Goal: Transaction & Acquisition: Download file/media

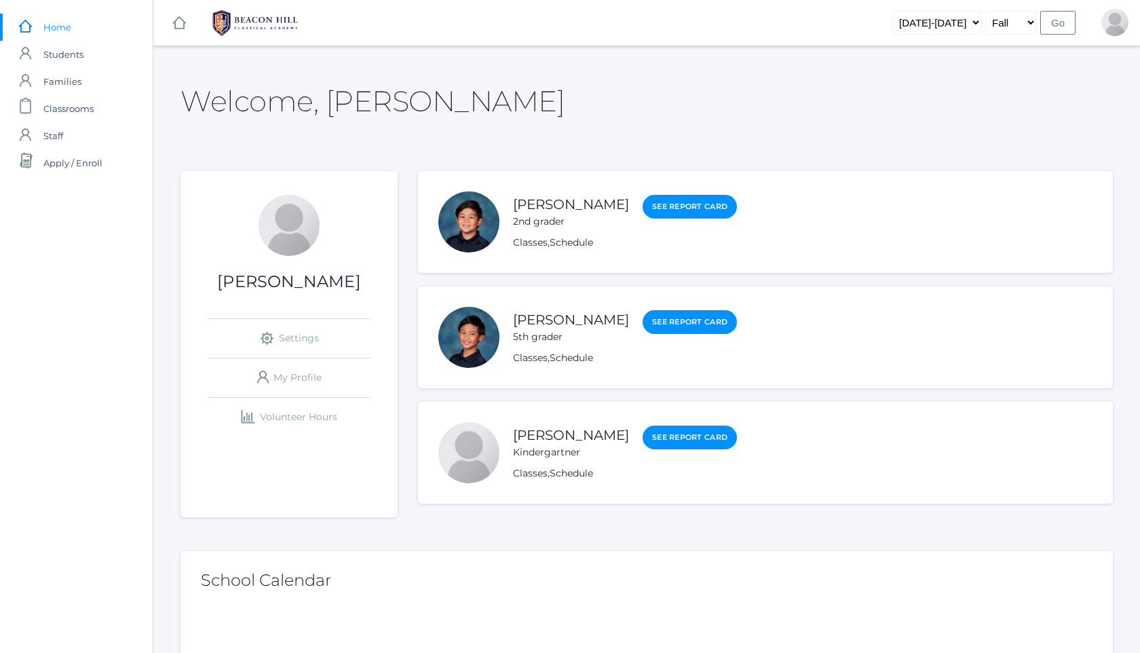
click at [579, 194] on div "[PERSON_NAME] 2nd grader" at bounding box center [571, 211] width 116 height 35
click at [577, 202] on link "[PERSON_NAME]" at bounding box center [571, 204] width 116 height 17
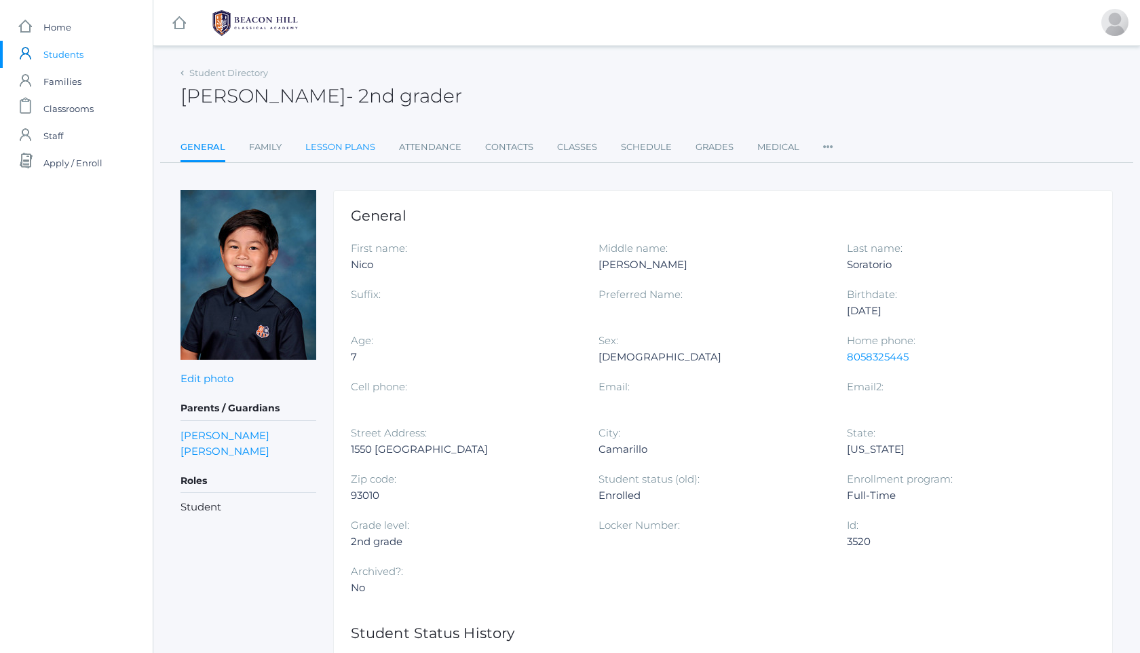
click at [322, 140] on link "Lesson Plans" at bounding box center [340, 147] width 70 height 27
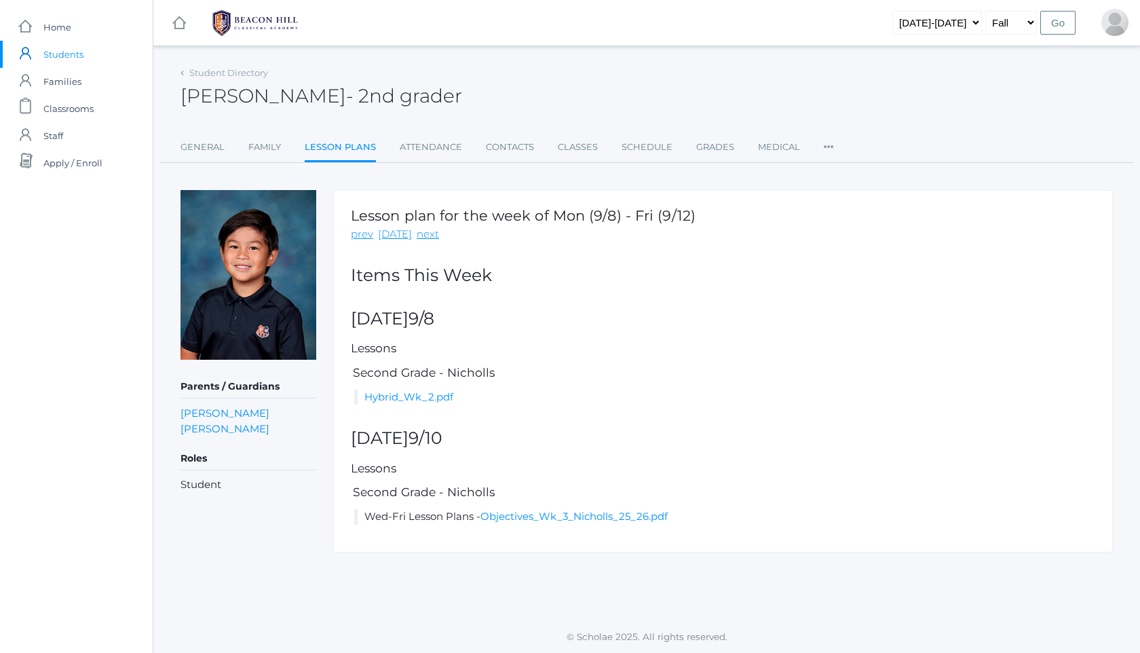
click at [238, 23] on img at bounding box center [255, 23] width 102 height 34
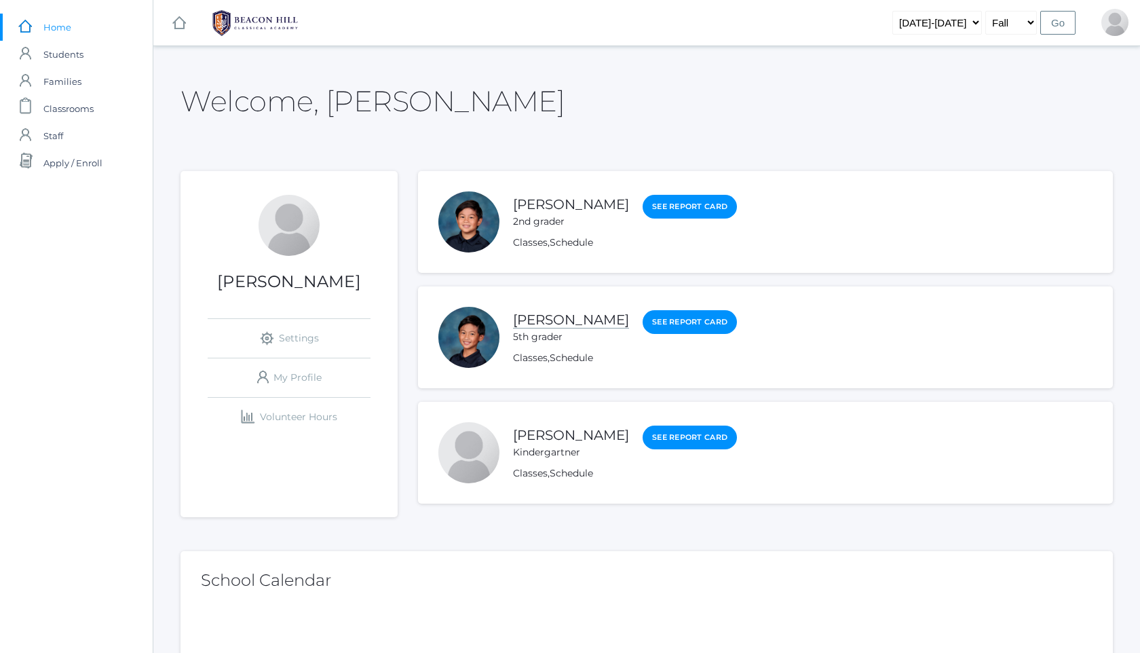
click at [567, 323] on link "[PERSON_NAME]" at bounding box center [571, 319] width 116 height 17
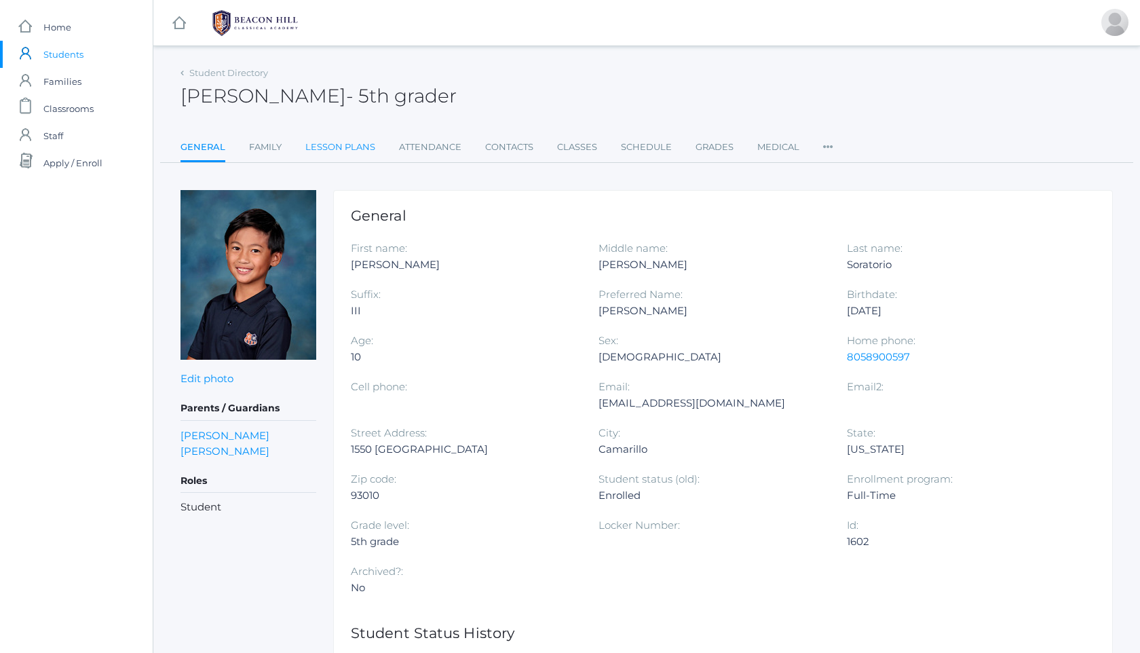
click at [365, 140] on link "Lesson Plans" at bounding box center [340, 147] width 70 height 27
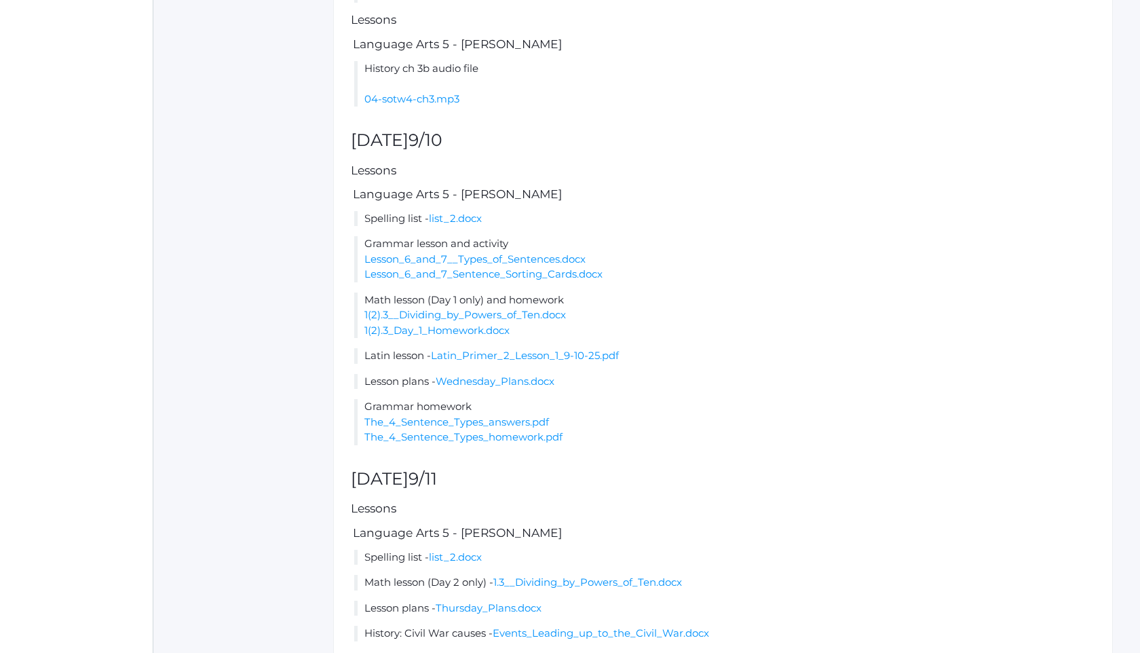
scroll to position [814, 0]
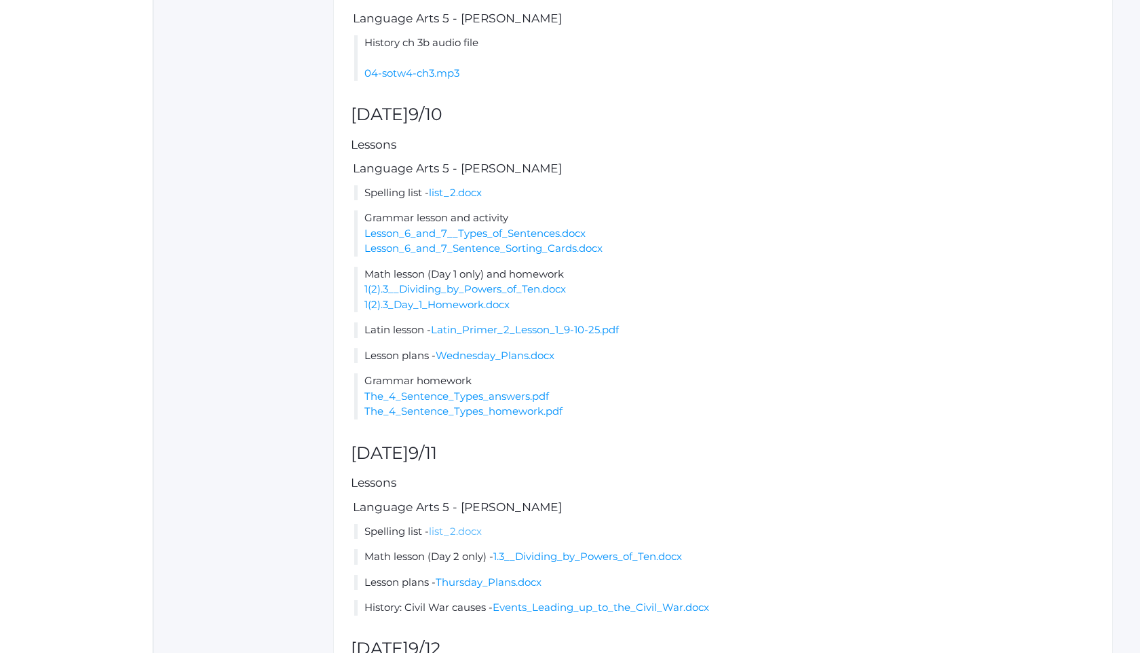
click at [471, 537] on link "list_2.docx" at bounding box center [455, 530] width 53 height 13
click at [663, 514] on h5 "Language Arts 5 - [PERSON_NAME]" at bounding box center [723, 507] width 744 height 13
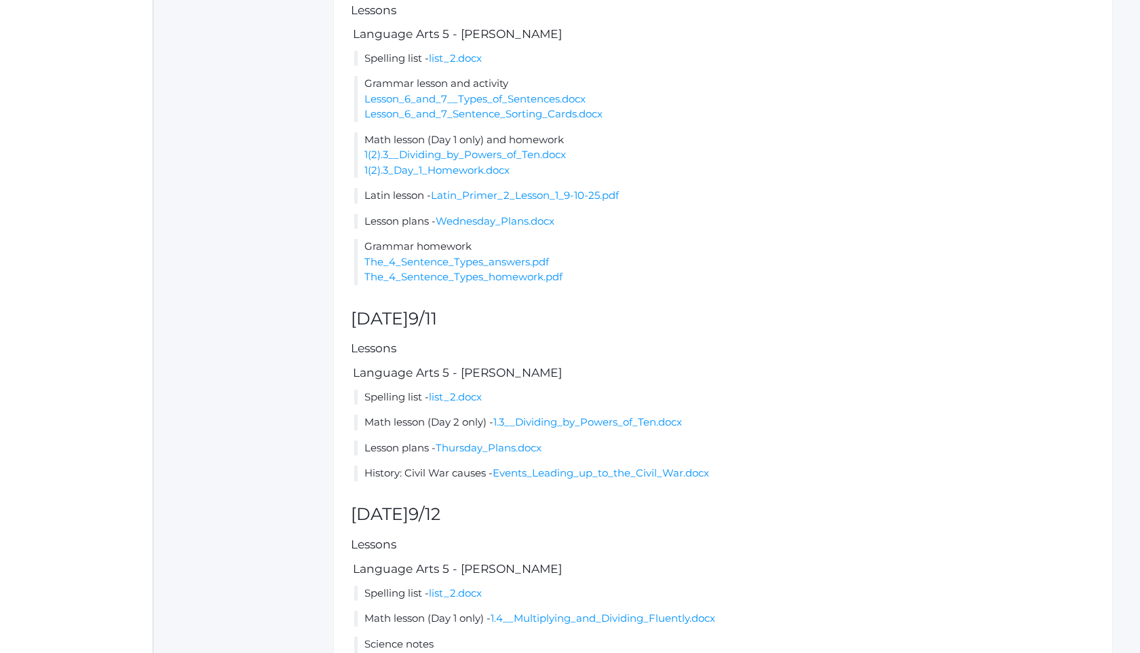
scroll to position [950, 0]
click at [634, 427] on link "1.3__Dividing_by_Powers_of_Ten.docx" at bounding box center [587, 420] width 189 height 13
click at [518, 520] on h2 "[DATE]" at bounding box center [723, 512] width 744 height 19
click at [490, 452] on link "Thursday_Plans.docx" at bounding box center [489, 446] width 106 height 13
click at [530, 478] on link "Events_Leading_up_to_the_Civil_War.docx" at bounding box center [601, 471] width 216 height 13
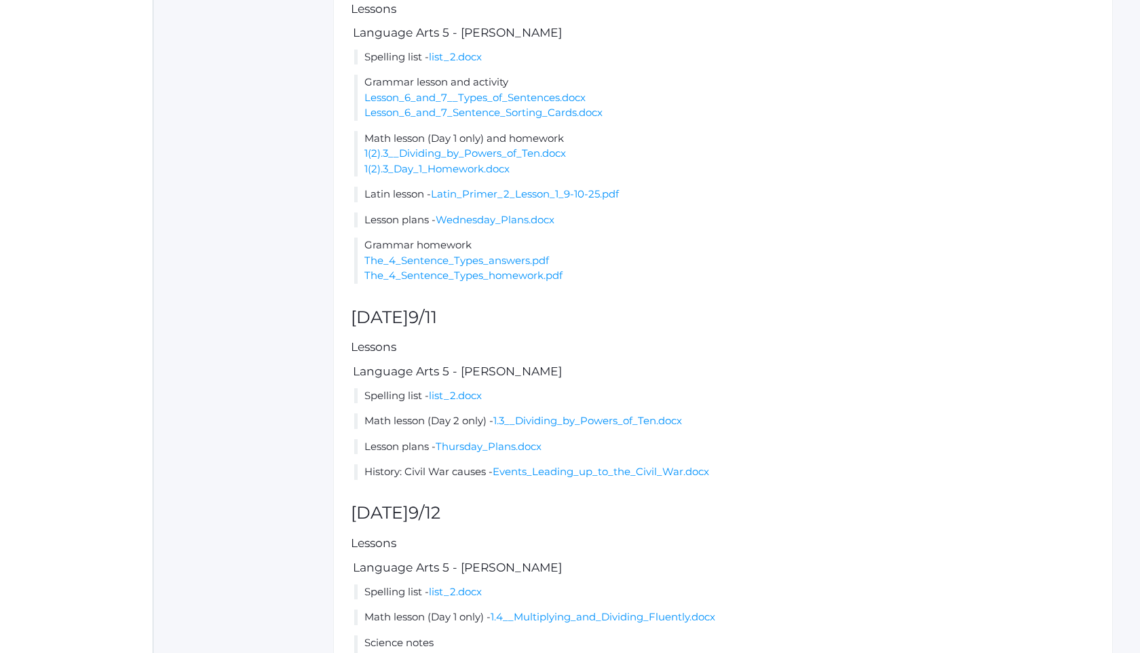
click at [511, 549] on h5 "Lessons" at bounding box center [723, 543] width 744 height 13
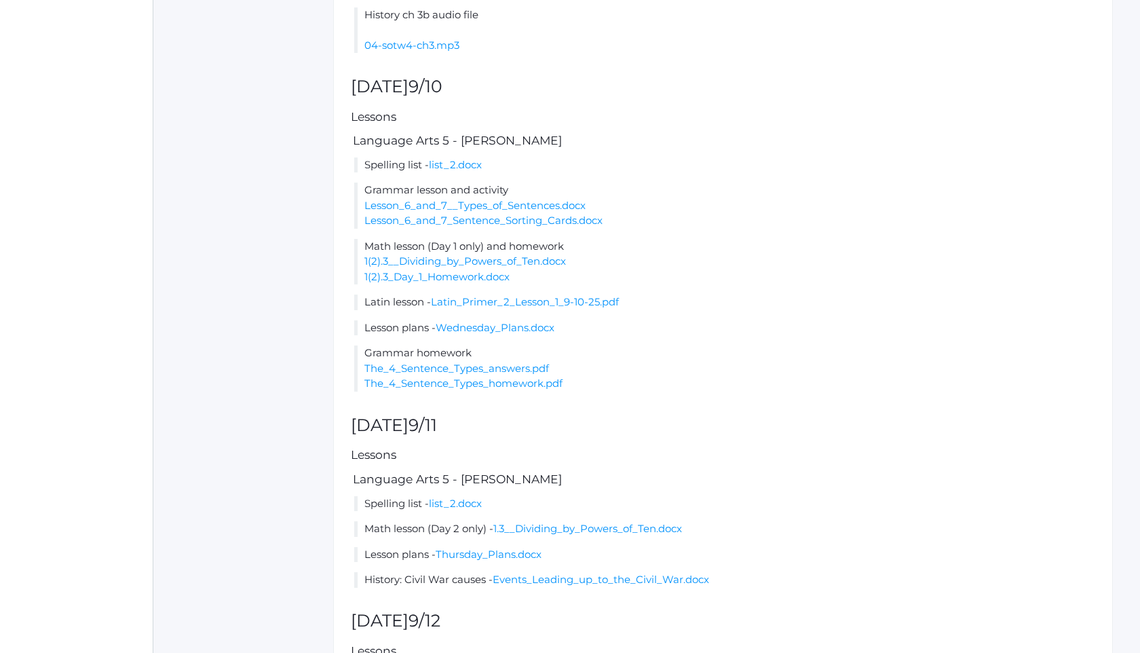
scroll to position [841, 0]
click at [503, 376] on link "The_4_Sentence_Types_answers.pdf" at bounding box center [456, 369] width 185 height 13
